Goal: Task Accomplishment & Management: Manage account settings

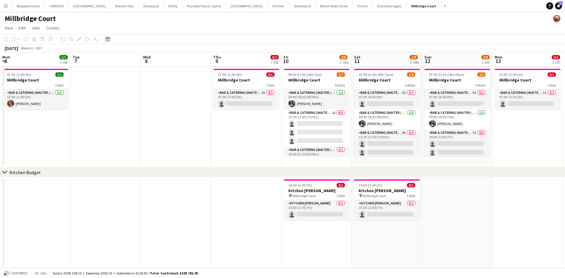
scroll to position [0, 166]
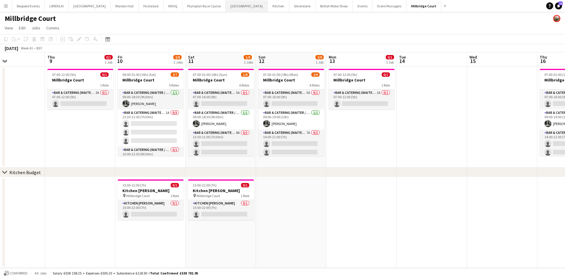
click at [226, 5] on button "[GEOGRAPHIC_DATA] Close" at bounding box center [247, 5] width 42 height 11
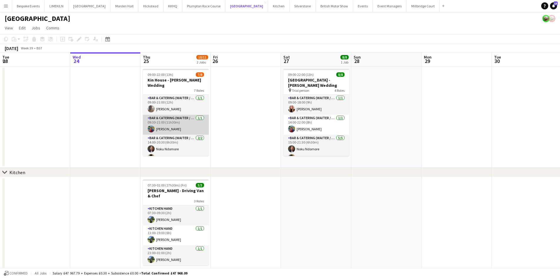
scroll to position [82, 0]
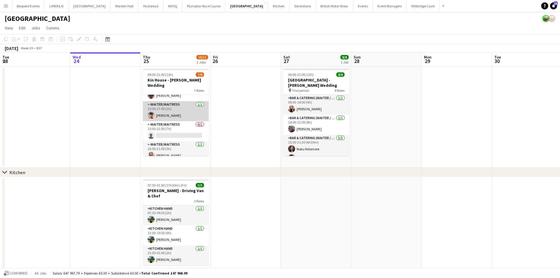
click at [185, 105] on app-card-role "-Waiter/Waitress [DATE] 15:00-17:00 (2h) [PERSON_NAME]" at bounding box center [176, 111] width 66 height 20
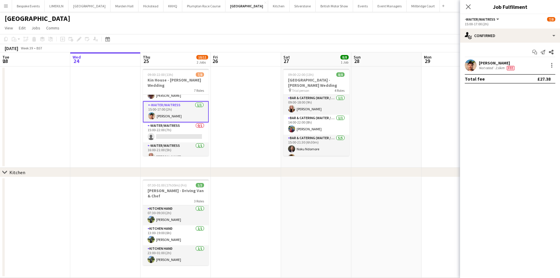
click at [478, 67] on div "[PERSON_NAME] Not rated 2.6km Fee" at bounding box center [510, 65] width 100 height 12
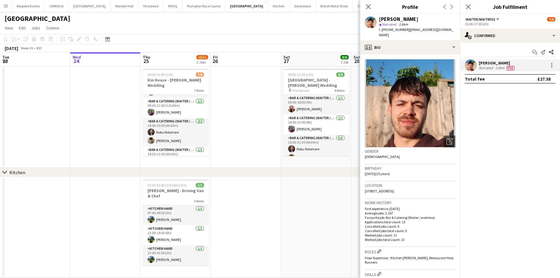
scroll to position [0, 0]
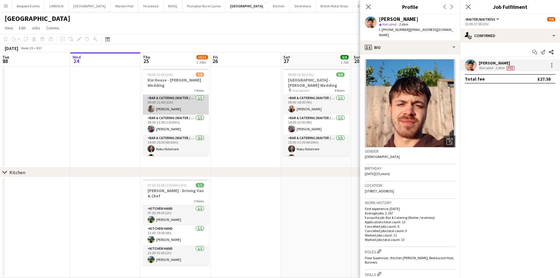
click at [184, 96] on app-card-role "Bar & Catering (Waiter / waitress) [DATE] 09:00-21:00 (12h) [PERSON_NAME]" at bounding box center [176, 105] width 66 height 20
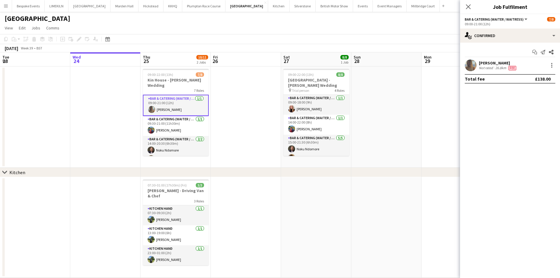
click at [465, 65] on div "[PERSON_NAME] Not rated 26.8km Fee" at bounding box center [510, 65] width 100 height 12
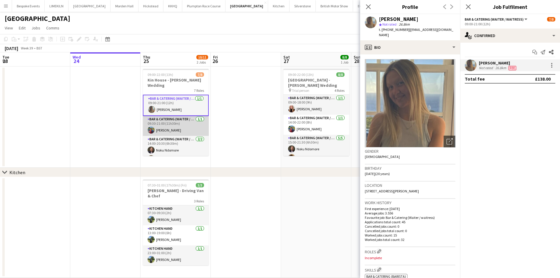
click at [179, 122] on app-card-role "Bar & Catering (Waiter / waitress) [DATE] 09:30-21:00 (11h30m) [PERSON_NAME]" at bounding box center [176, 126] width 66 height 20
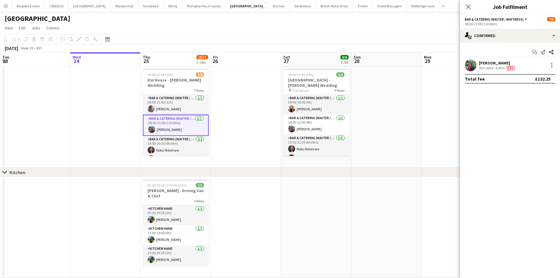
click at [486, 60] on div "[PERSON_NAME] Not rated 8.5km Fee" at bounding box center [510, 65] width 100 height 12
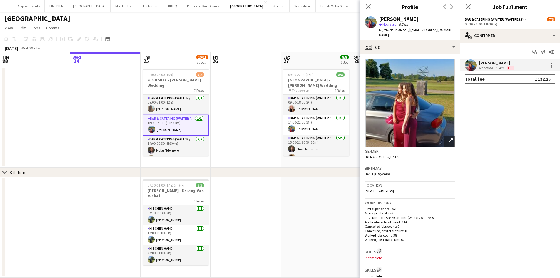
click at [244, 133] on app-date-cell at bounding box center [246, 116] width 70 height 101
